Goal: Information Seeking & Learning: Check status

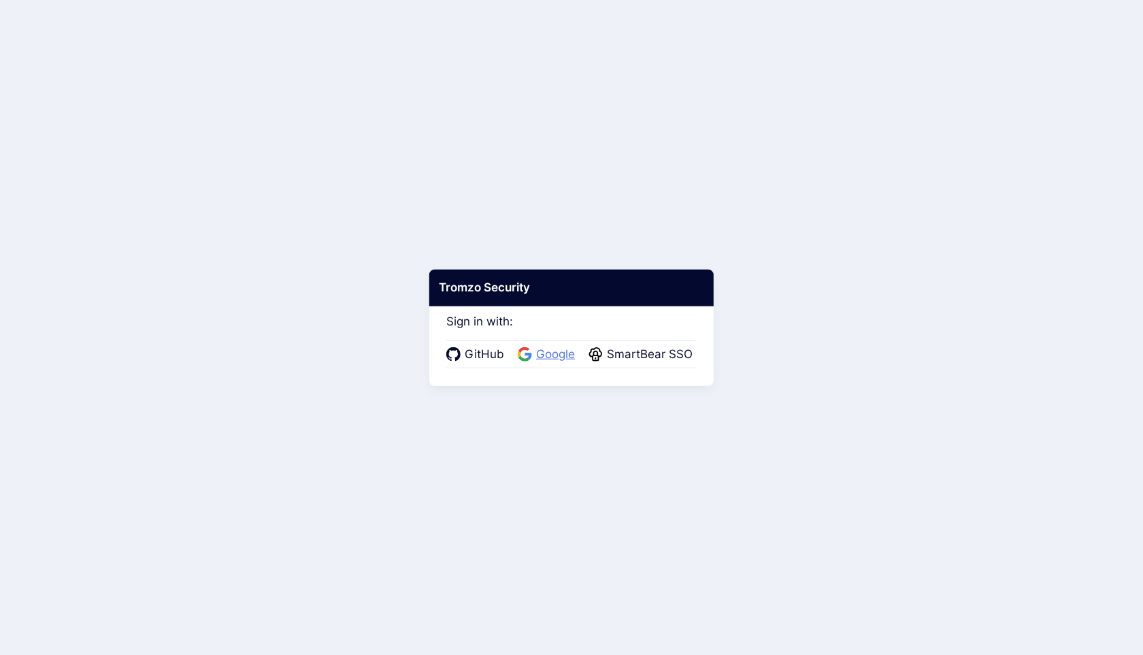
click at [562, 358] on span "Google" at bounding box center [555, 355] width 47 height 18
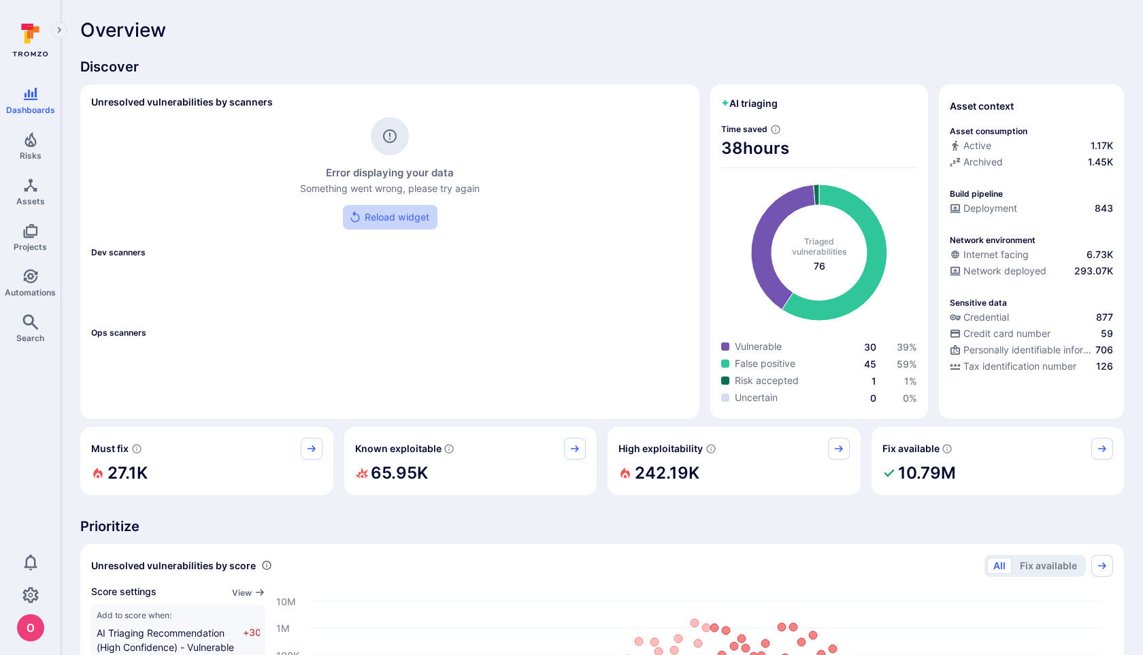
click at [410, 214] on button "Reload widget" at bounding box center [390, 217] width 95 height 25
click at [380, 215] on button "Reload widget" at bounding box center [390, 217] width 95 height 25
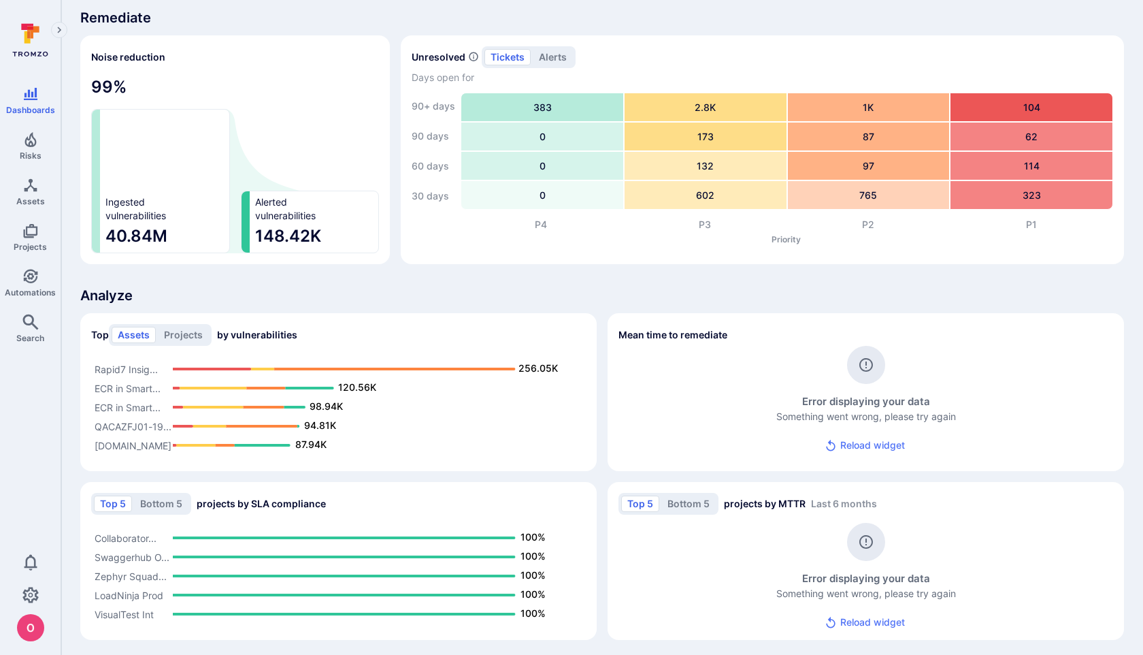
scroll to position [861, 0]
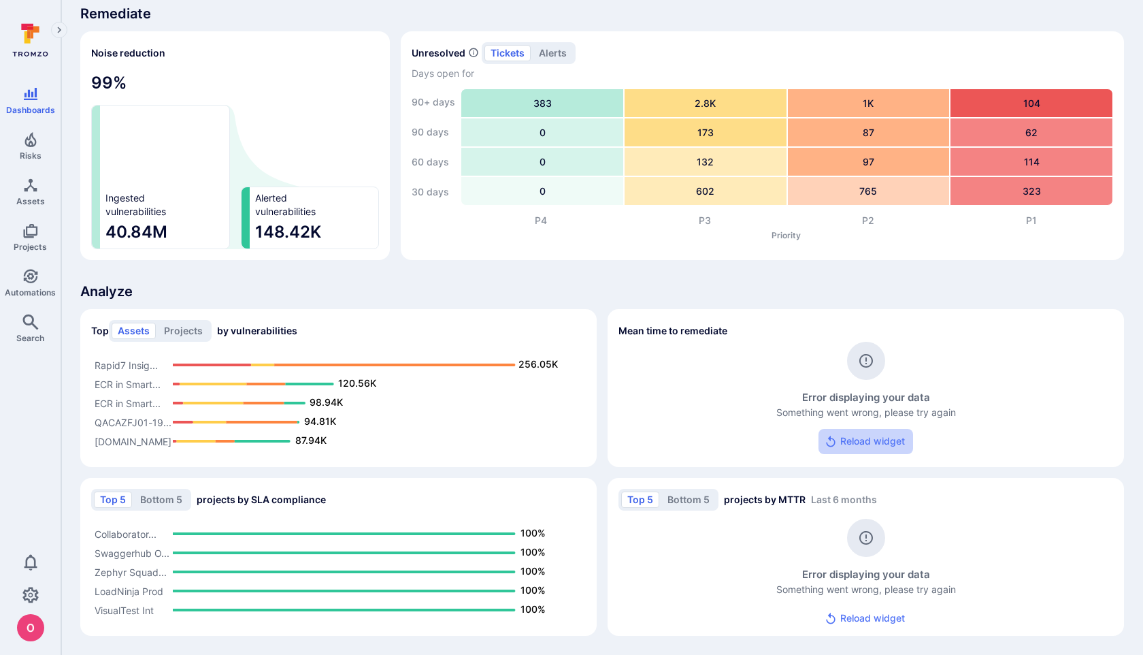
click at [879, 439] on button "Reload widget" at bounding box center [866, 441] width 95 height 25
click at [862, 614] on button "Reload widget" at bounding box center [866, 618] width 95 height 25
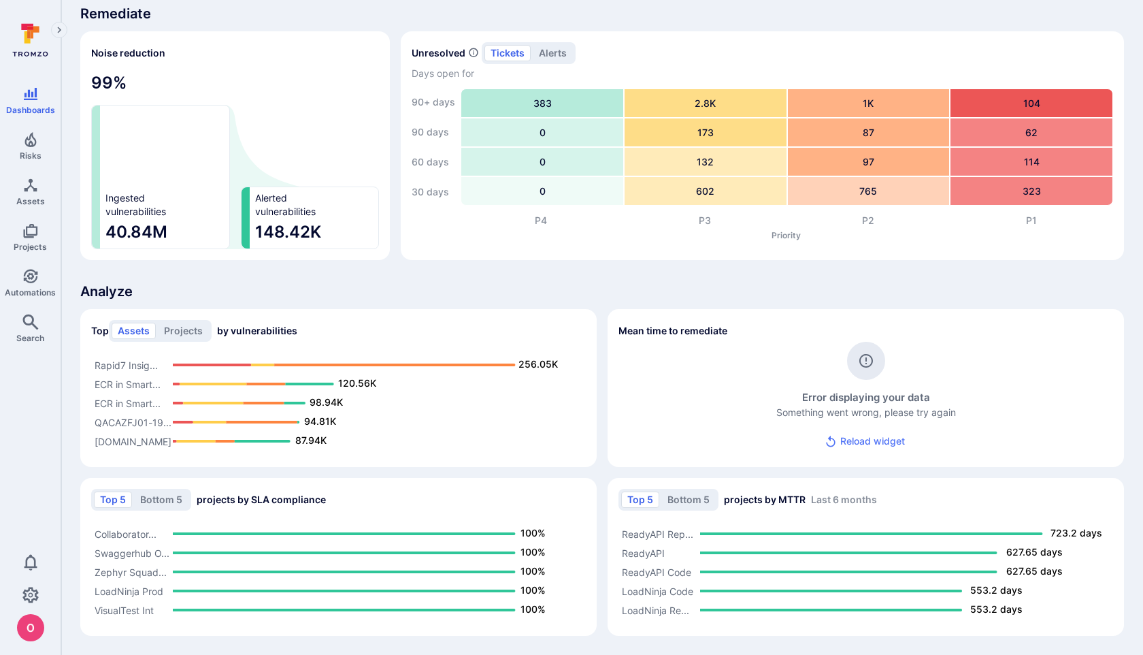
click at [854, 441] on button "Reload widget" at bounding box center [866, 441] width 95 height 25
click at [861, 441] on button "Reload widget" at bounding box center [866, 441] width 95 height 25
